Goal: Check status: Check status

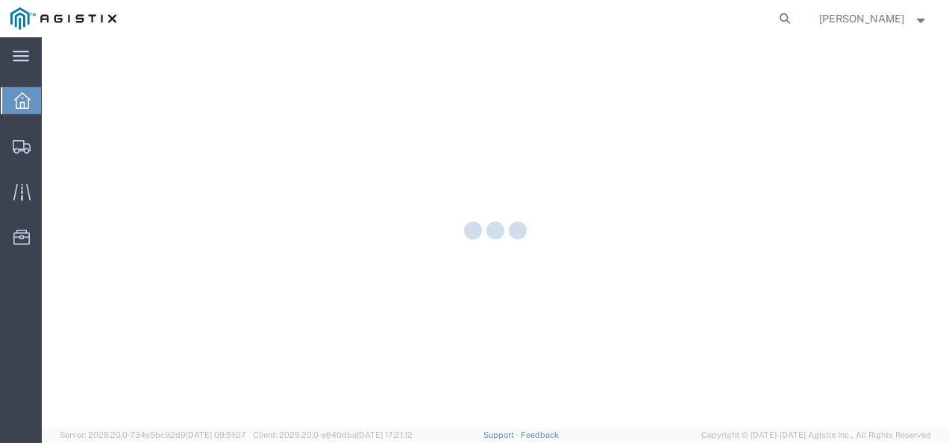
click at [789, 14] on form at bounding box center [786, 18] width 24 height 37
click at [795, 19] on icon at bounding box center [784, 18] width 21 height 21
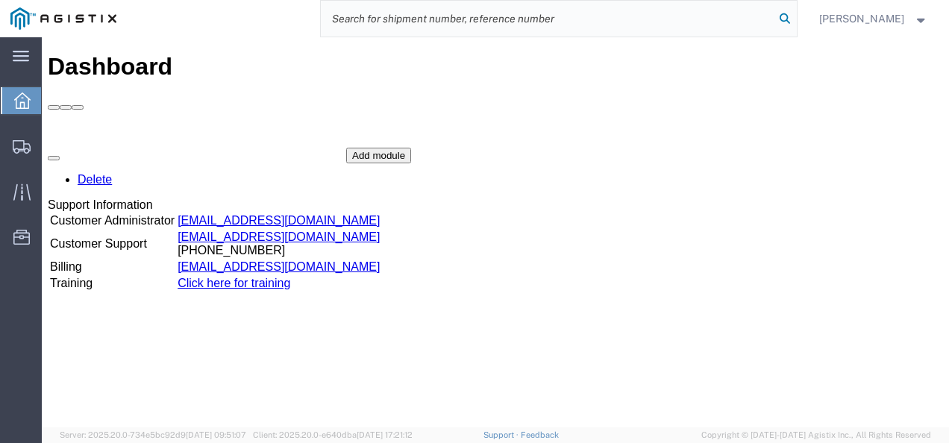
paste input "57093374"
type input "57093374"
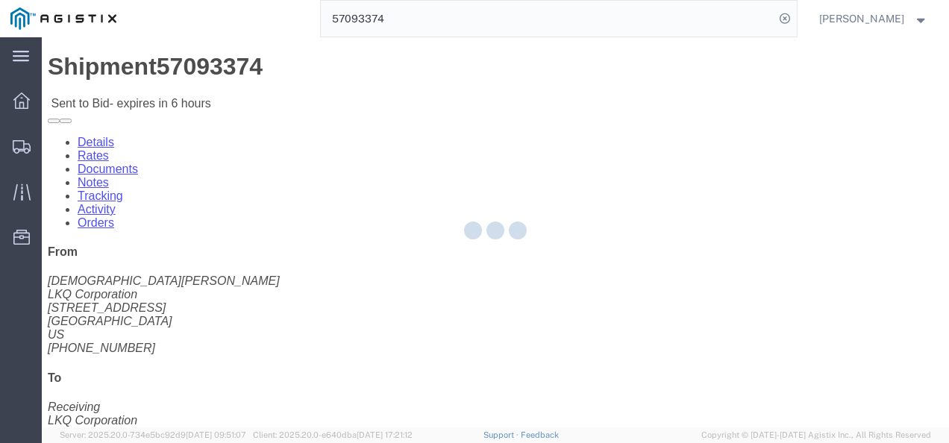
click div
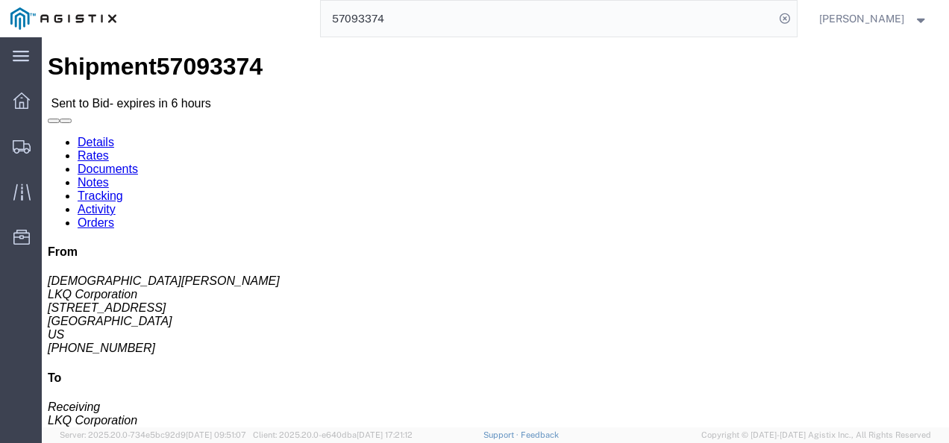
click link "Rates"
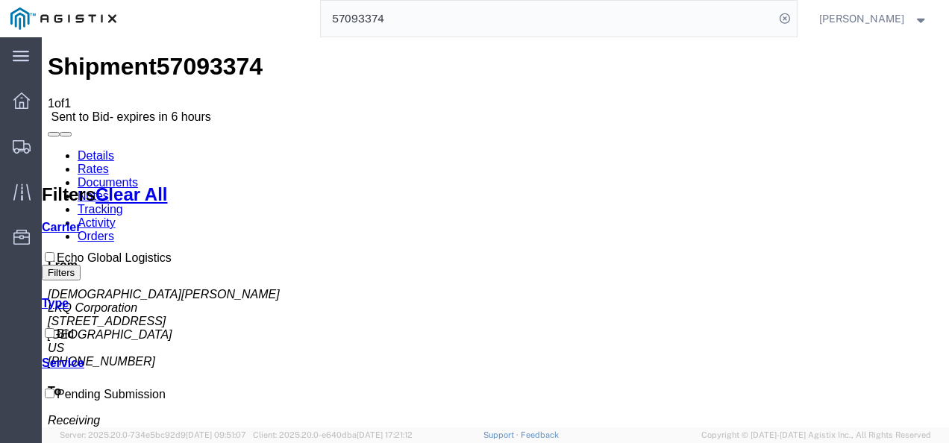
click at [85, 149] on link "Details" at bounding box center [96, 155] width 37 height 13
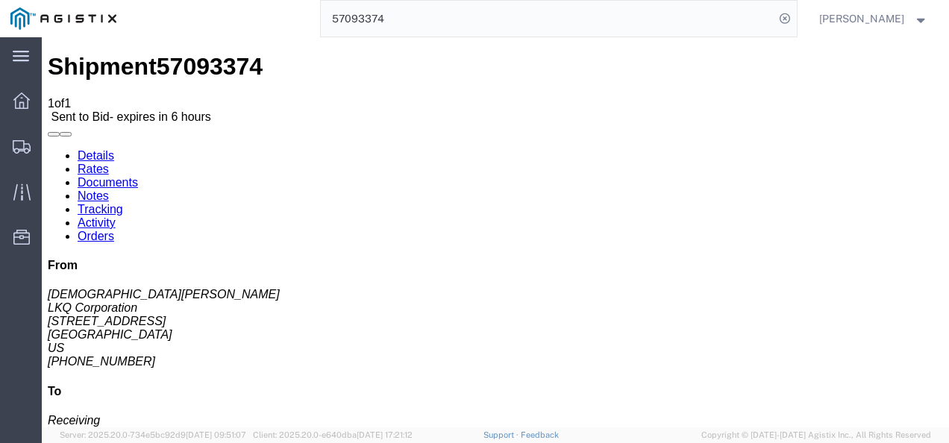
click div "Ship From LKQ Corporation (Kristen Lund) 3116 1120 36th St. SE suite 540 Grand …"
click link "Rates"
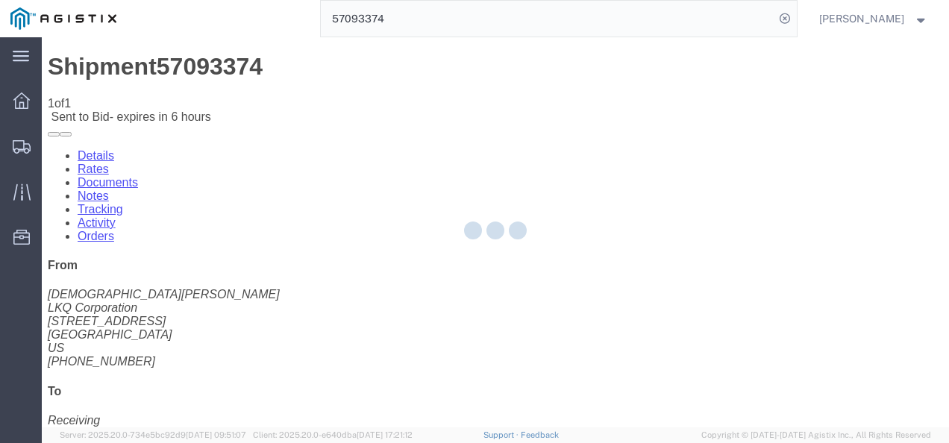
drag, startPoint x: 480, startPoint y: 263, endPoint x: 509, endPoint y: 366, distance: 107.0
click at [480, 263] on div at bounding box center [495, 232] width 907 height 390
